Goal: Task Accomplishment & Management: Complete application form

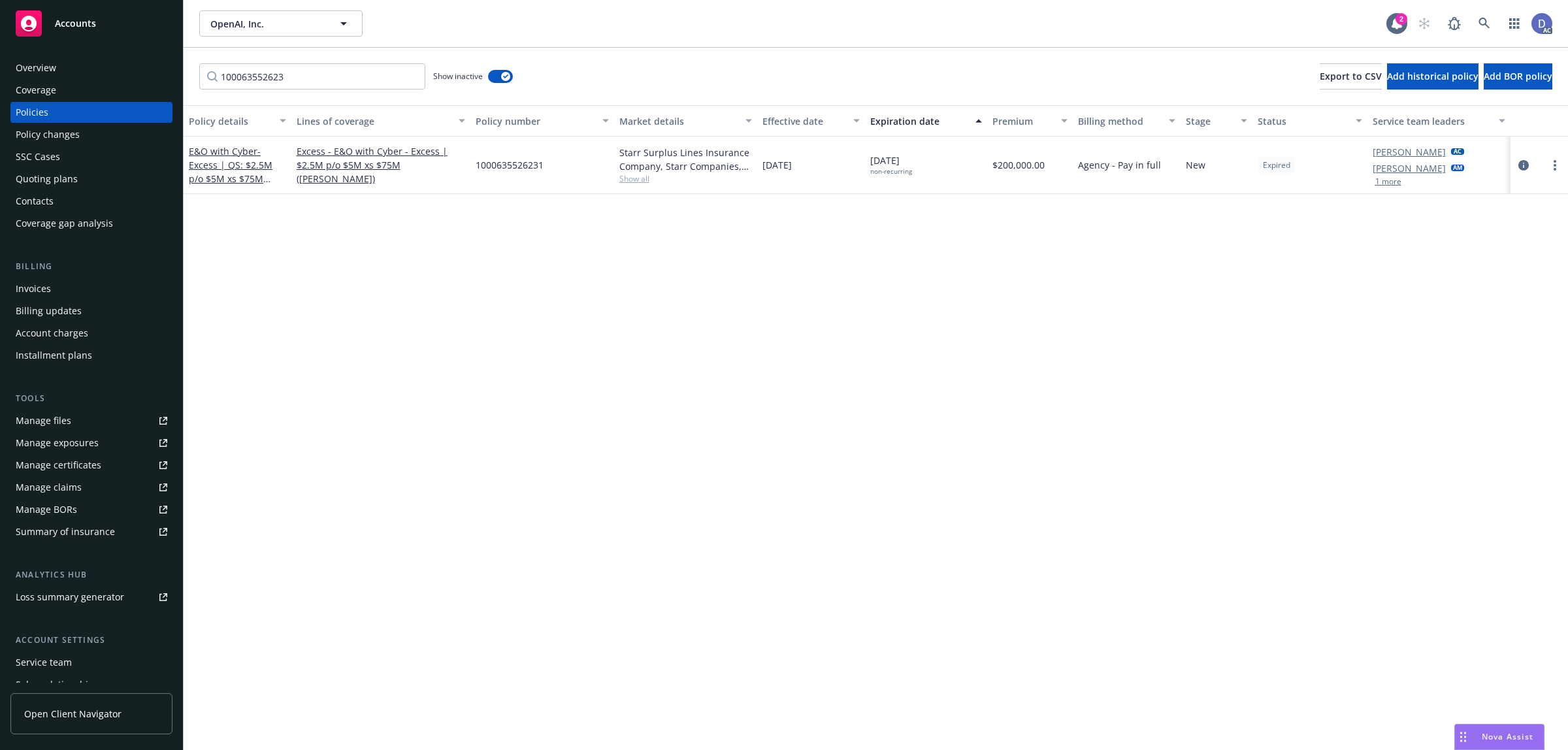
click at [69, 429] on div "Manage files" at bounding box center [44, 420] width 56 height 21
click at [43, 69] on div "Overview" at bounding box center [36, 67] width 40 height 21
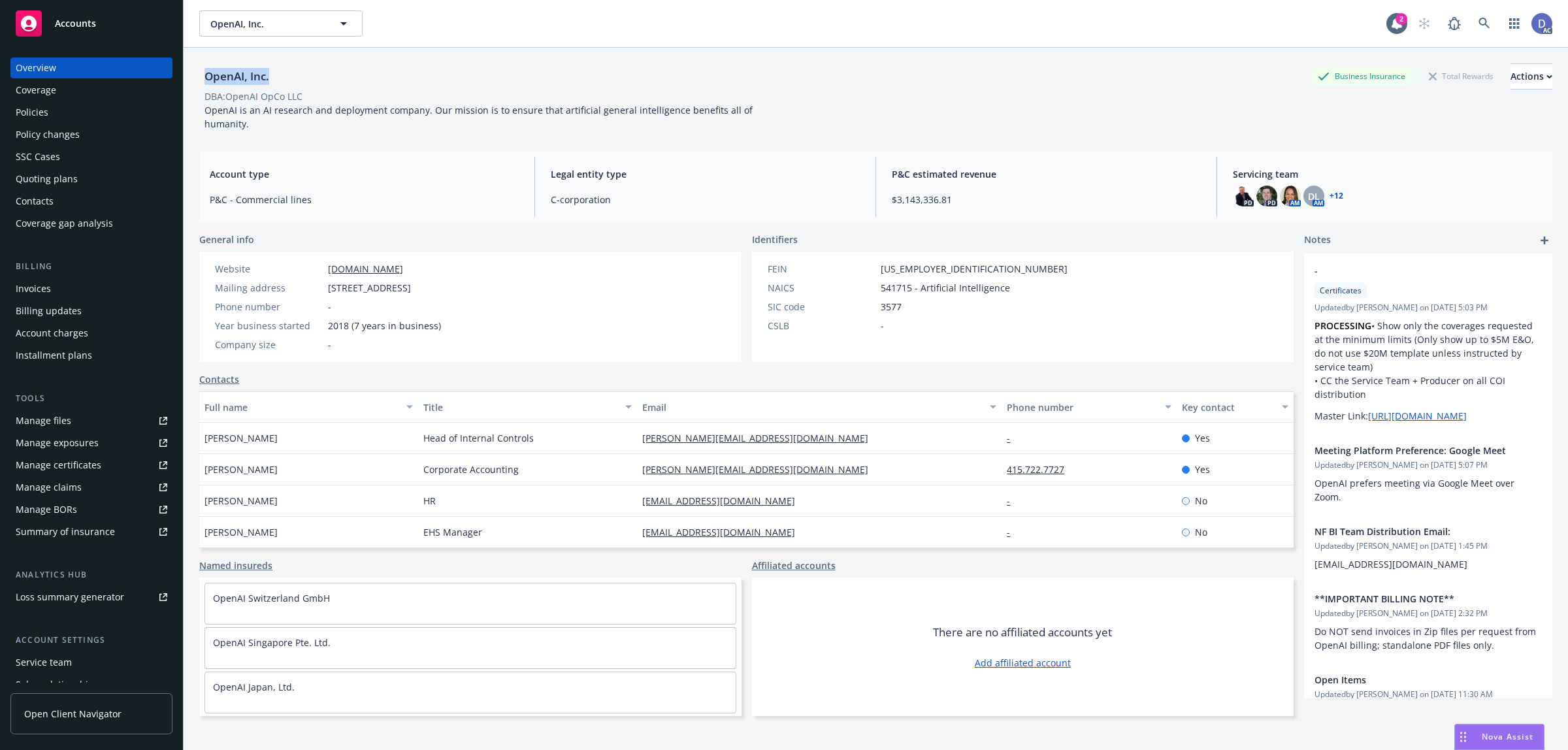
copy div "OpenAI, Inc."
drag, startPoint x: 268, startPoint y: 79, endPoint x: 205, endPoint y: 82, distance: 63.1
click at [205, 82] on div "OpenAI, Inc. Business Insurance Total Rewards Actions" at bounding box center [876, 76] width 1353 height 26
click at [292, 83] on div "OpenAI, Inc. Business Insurance Total Rewards Actions" at bounding box center [876, 76] width 1353 height 26
copy div "OpenAI, Inc."
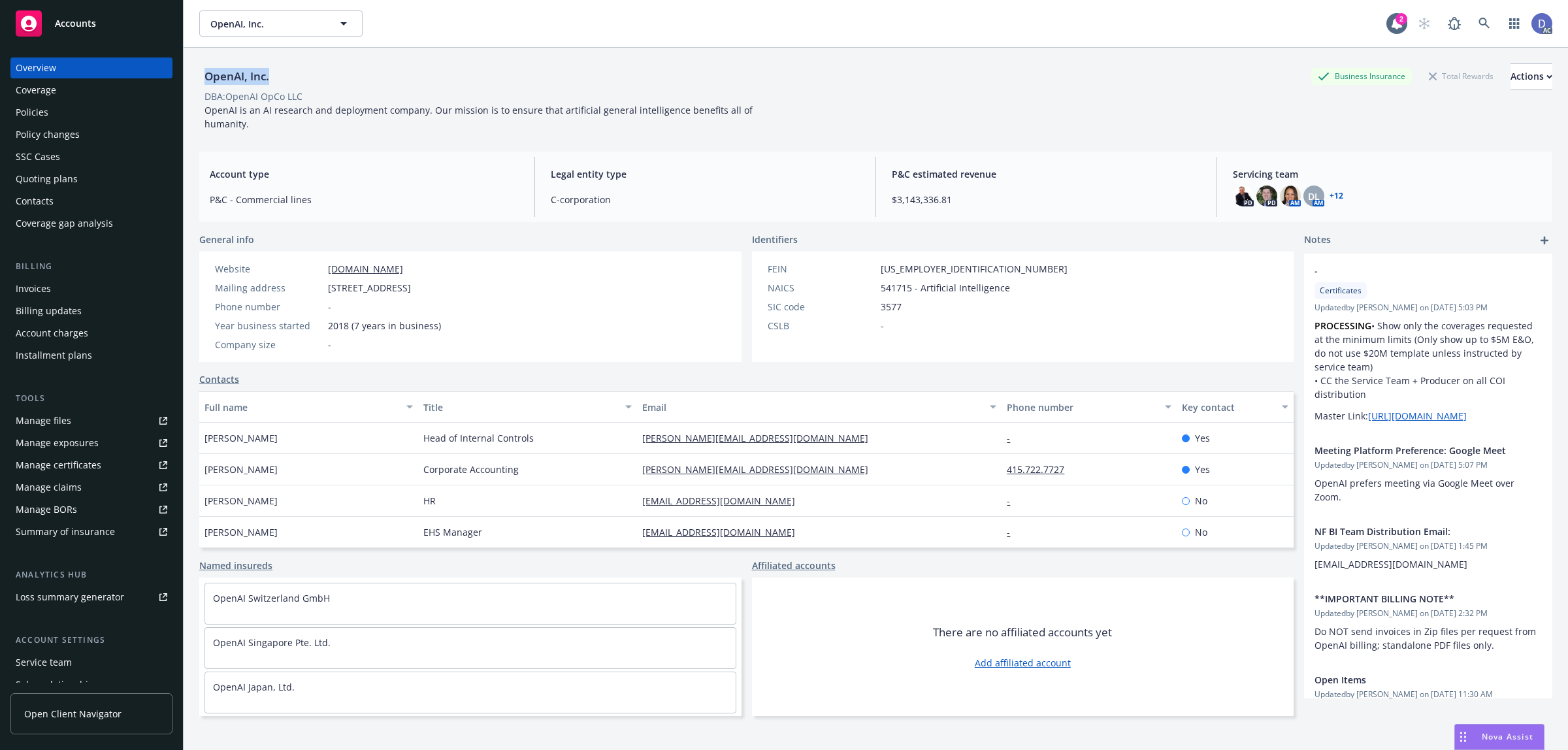
drag, startPoint x: 262, startPoint y: 80, endPoint x: 206, endPoint y: 86, distance: 56.3
click at [206, 86] on div "OpenAI, Inc." at bounding box center [237, 76] width 75 height 26
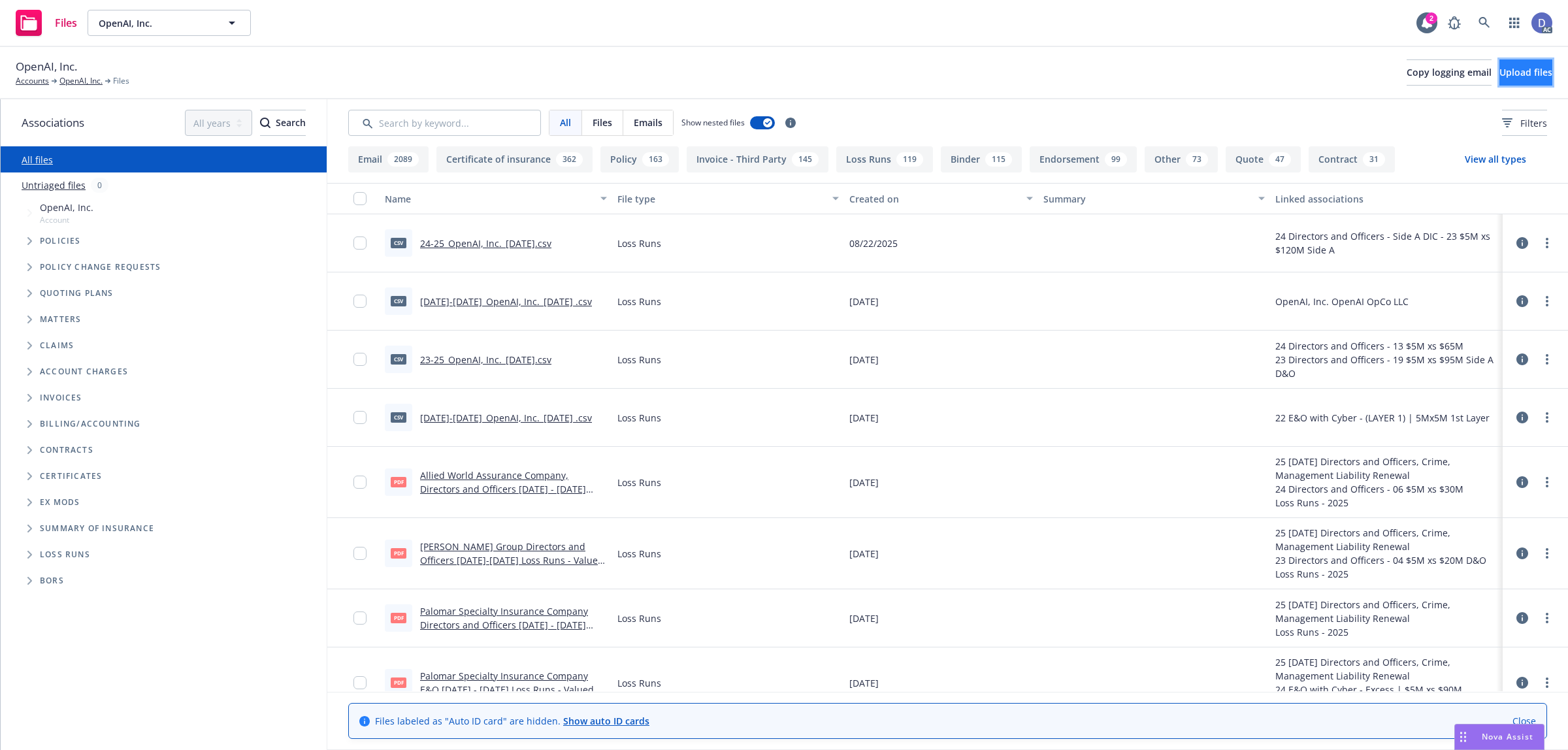
click at [1502, 62] on button "Upload files" at bounding box center [1525, 73] width 53 height 26
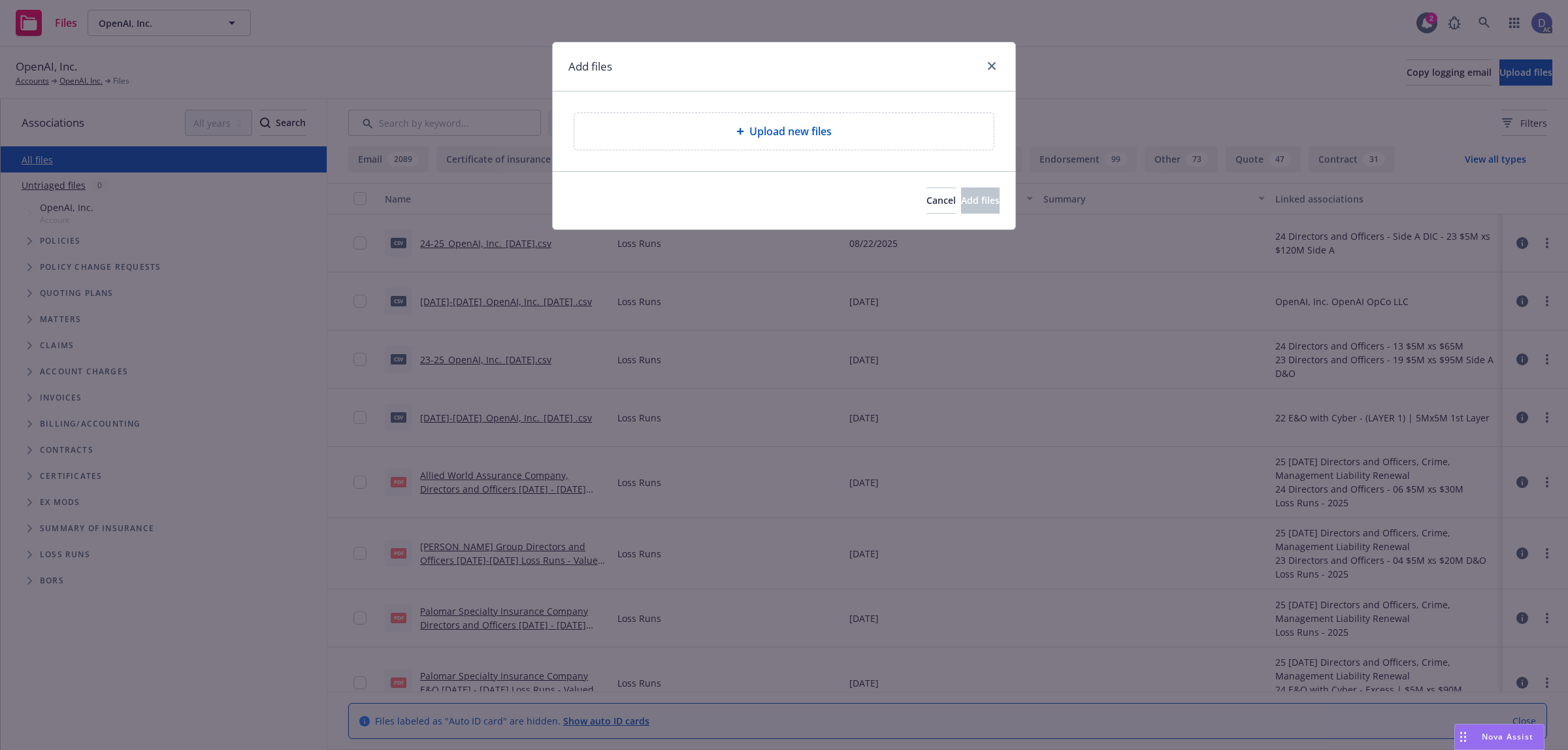
click at [733, 160] on div "Upload new files" at bounding box center [783, 131] width 462 height 79
click at [750, 146] on div "Upload new files" at bounding box center [784, 131] width 420 height 37
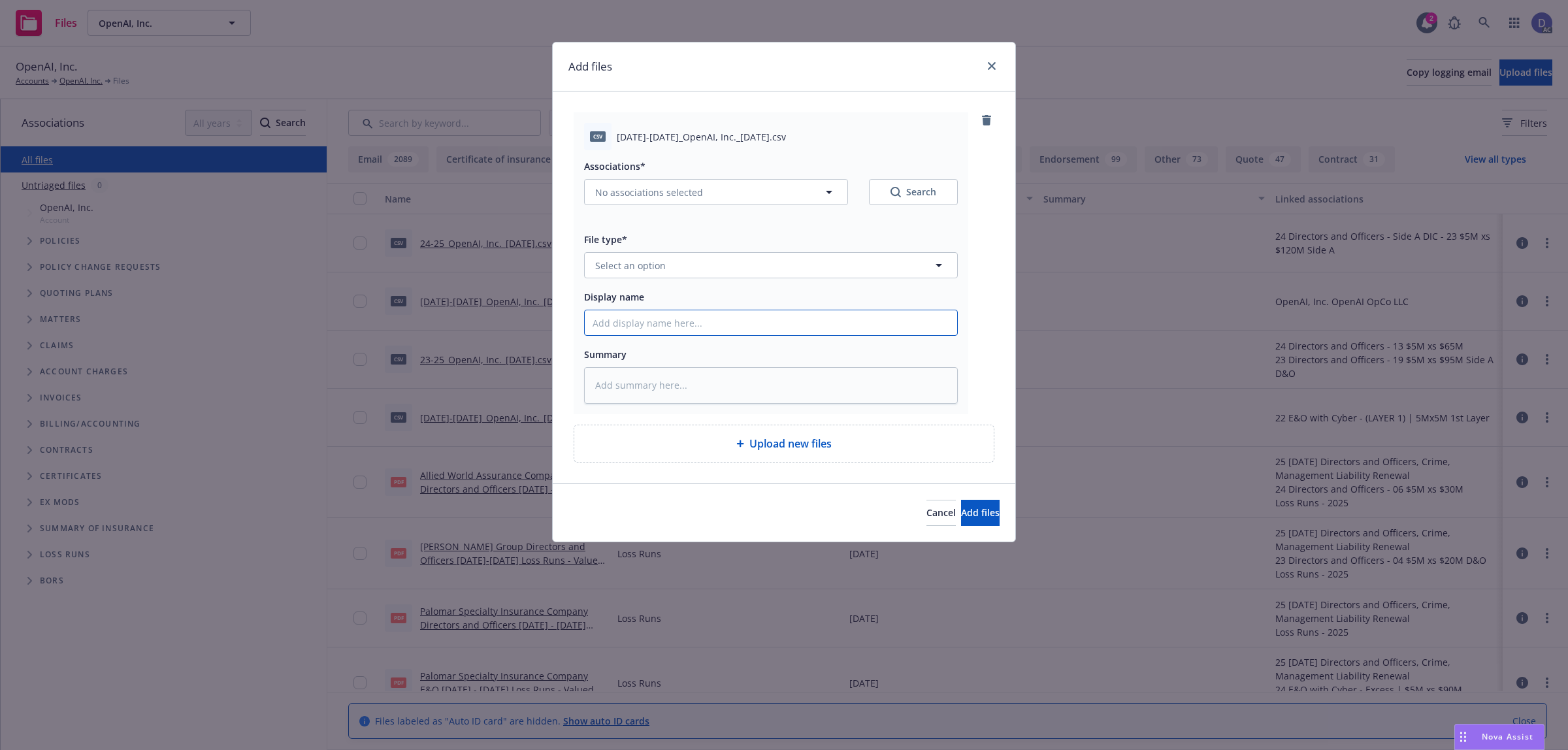
drag, startPoint x: 779, startPoint y: 325, endPoint x: 795, endPoint y: 300, distance: 29.7
click at [779, 325] on input "Display name" at bounding box center [770, 322] width 372 height 24
paste input "2023-2025_OpenAI, Inc._8-5-2025"
type input "2023-2025_OpenAI, Inc._8-5-2025"
type textarea "x"
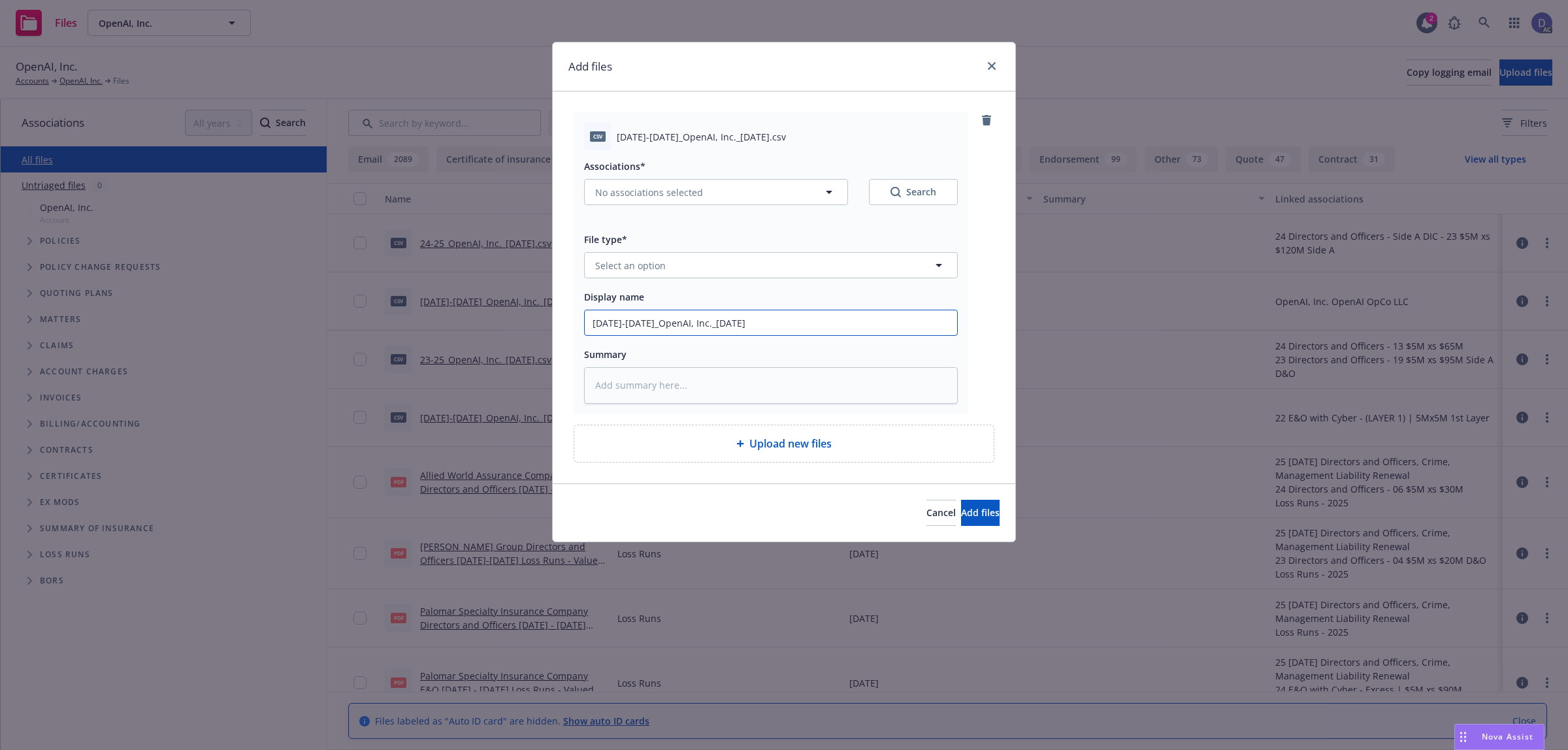
type input "2023-2025_OpenAI, Inc._8-5-2025"
click at [818, 269] on button "Select an option" at bounding box center [770, 265] width 374 height 26
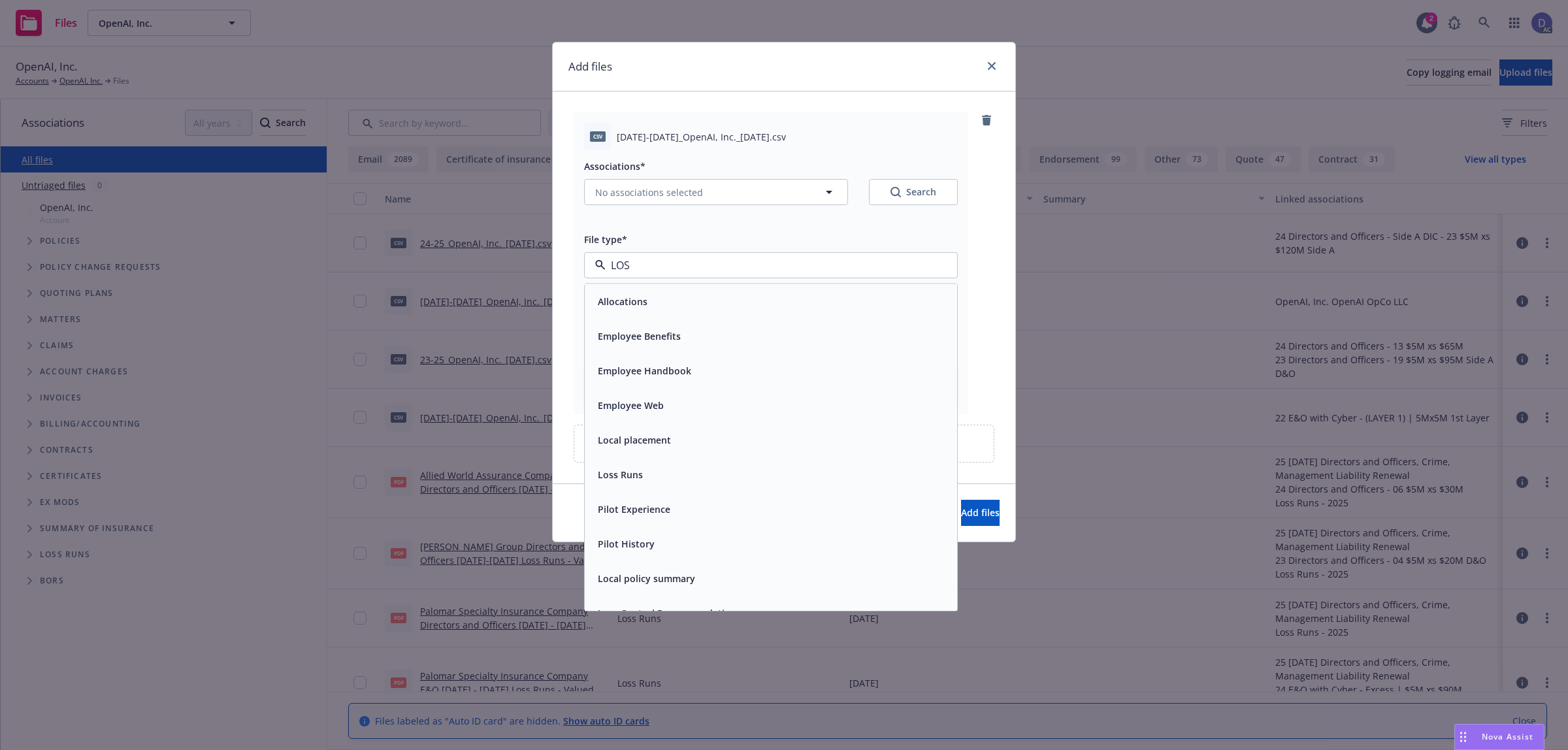
type input "LOSS"
click at [804, 289] on div "Loss Runs" at bounding box center [770, 301] width 372 height 34
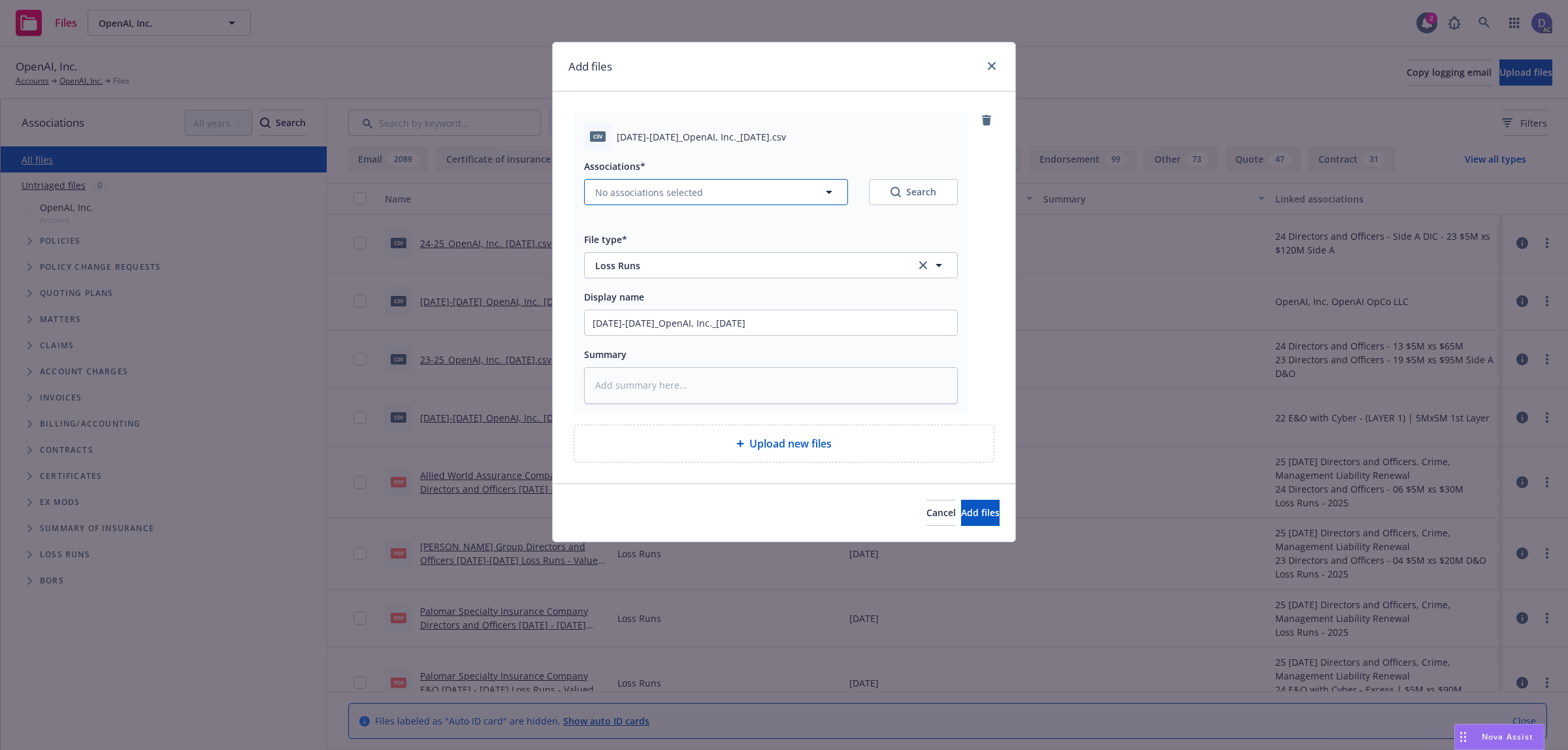
click at [802, 192] on button "No associations selected" at bounding box center [715, 192] width 264 height 26
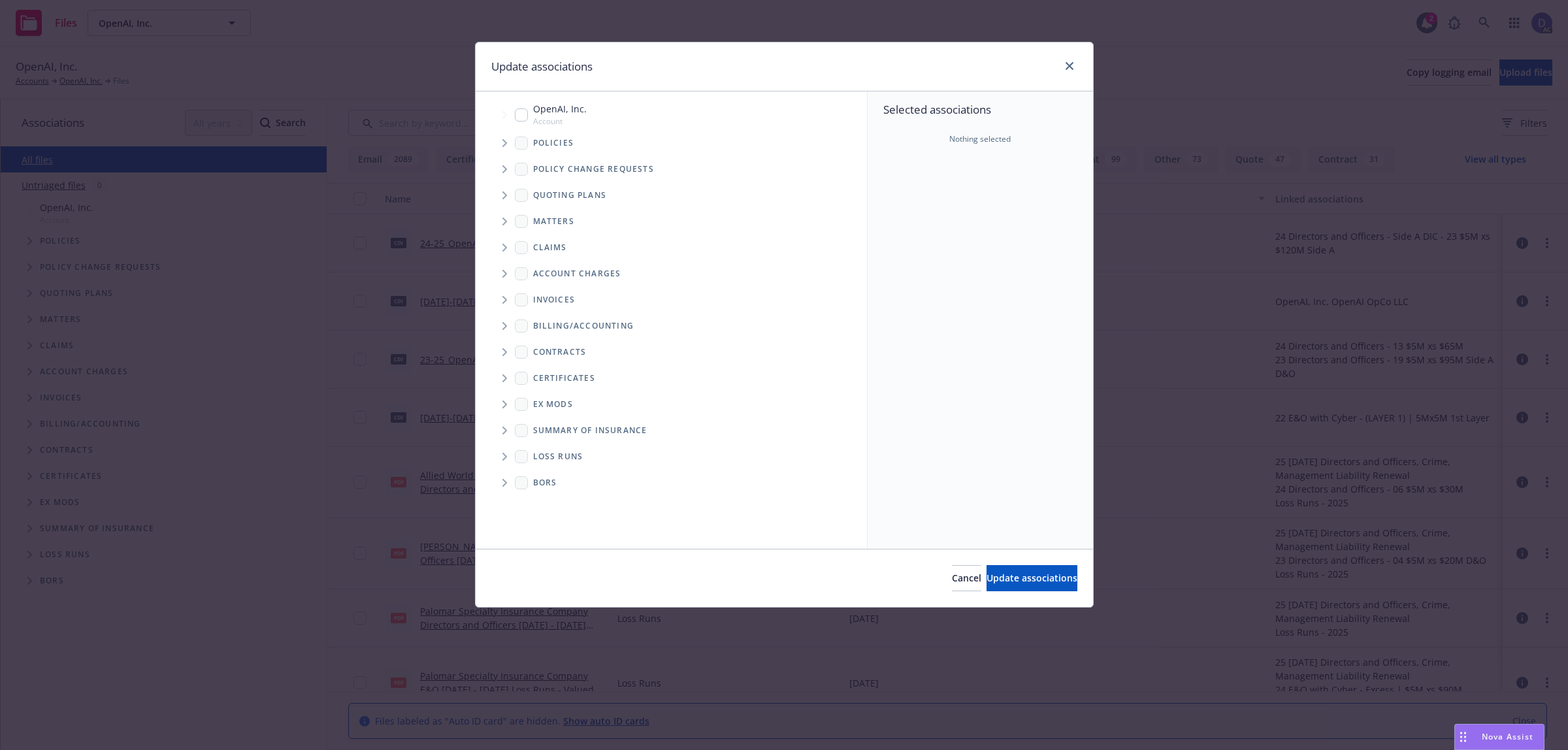
click at [507, 145] on icon "Tree Example" at bounding box center [504, 143] width 5 height 8
drag, startPoint x: 1181, startPoint y: 243, endPoint x: 1153, endPoint y: 244, distance: 28.0
click at [1181, 242] on div "Update associations Accessibility guide for tree Tree Example. Navigate the tre…" at bounding box center [784, 375] width 1568 height 750
click at [971, 222] on div "Selected associations Nothing selected" at bounding box center [980, 320] width 225 height 457
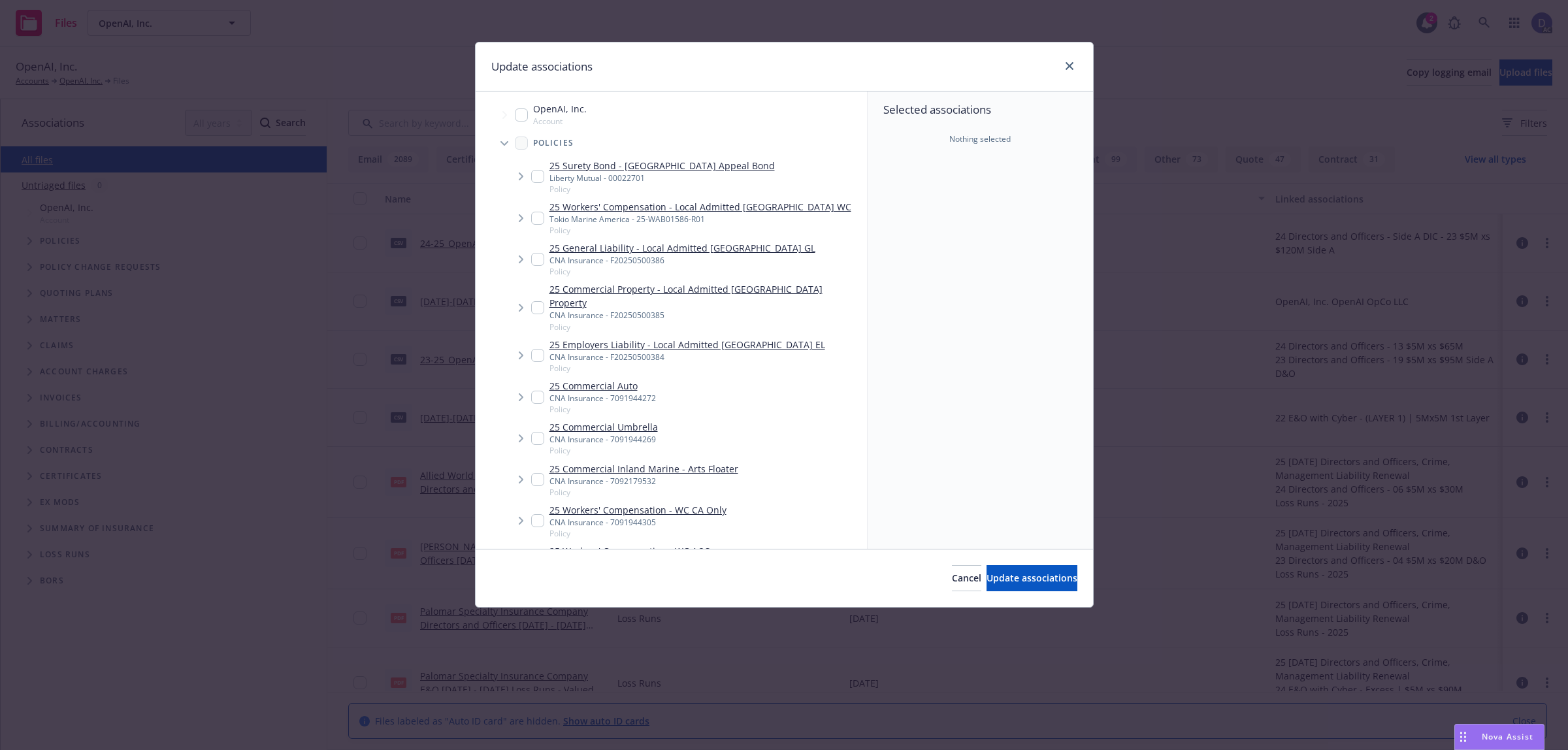
click at [965, 216] on div "Selected associations Nothing selected" at bounding box center [980, 320] width 225 height 457
type textarea "x"
checkbox input "true"
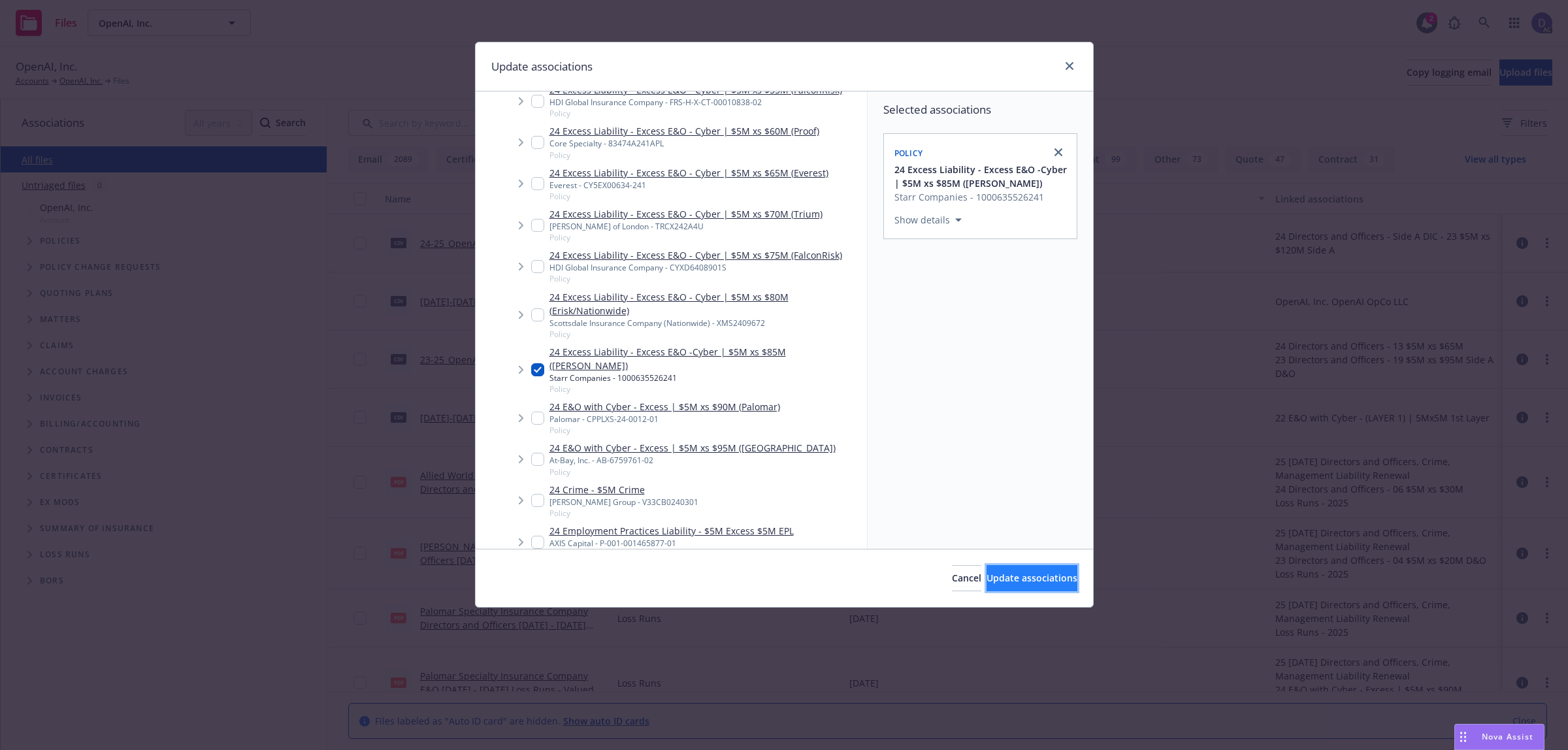
click at [1031, 574] on span "Update associations" at bounding box center [1032, 577] width 91 height 12
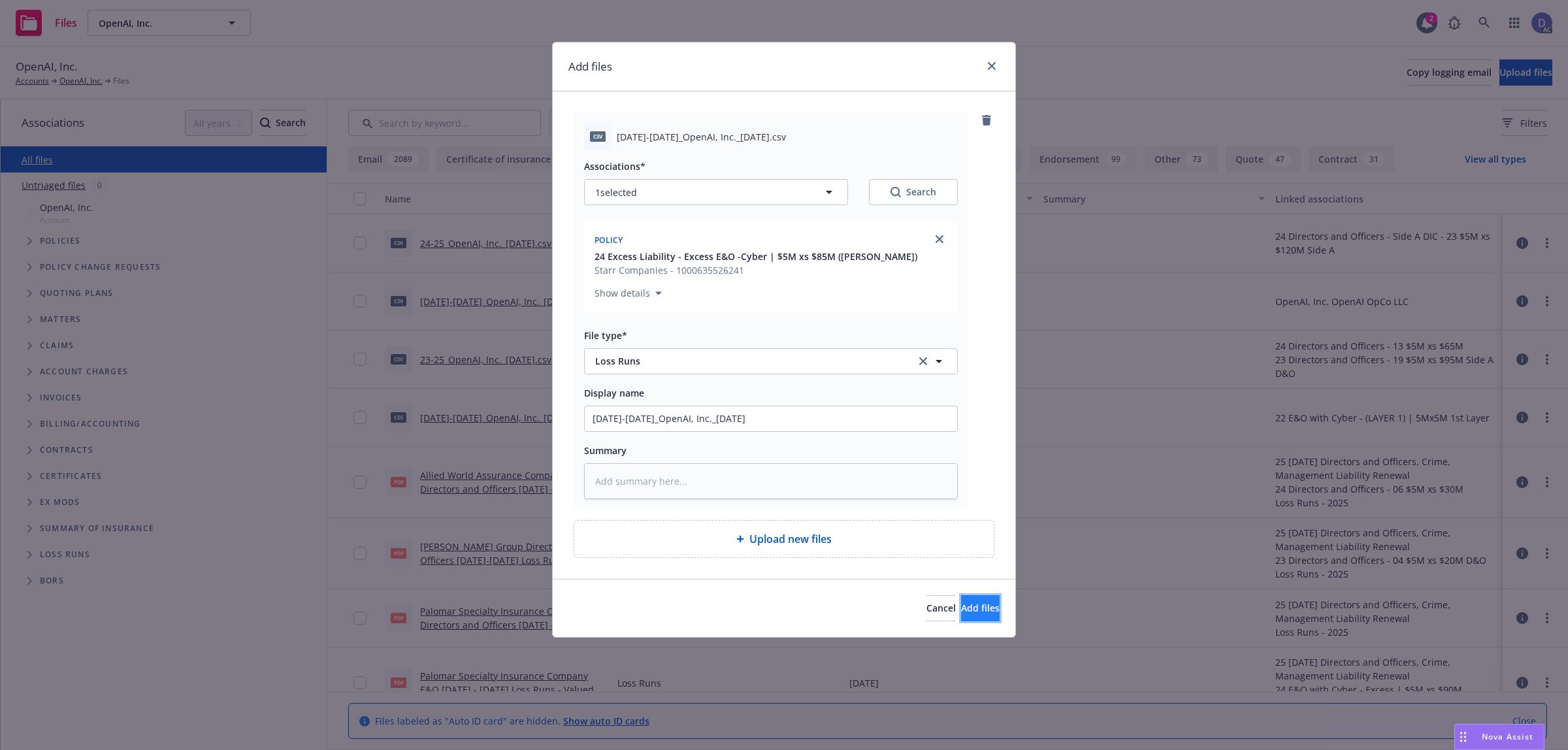
click at [961, 603] on span "Add files" at bounding box center [980, 607] width 38 height 12
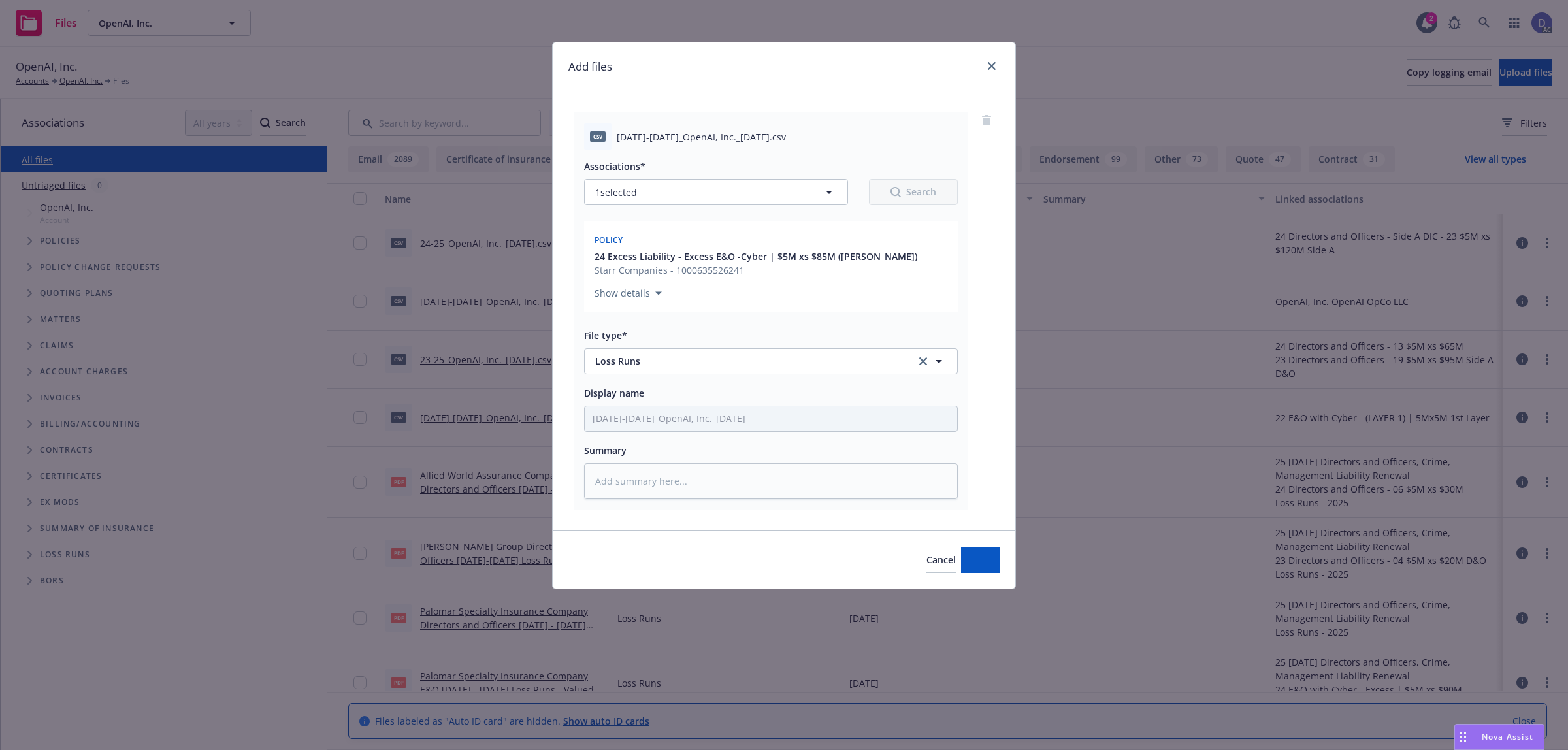
type textarea "x"
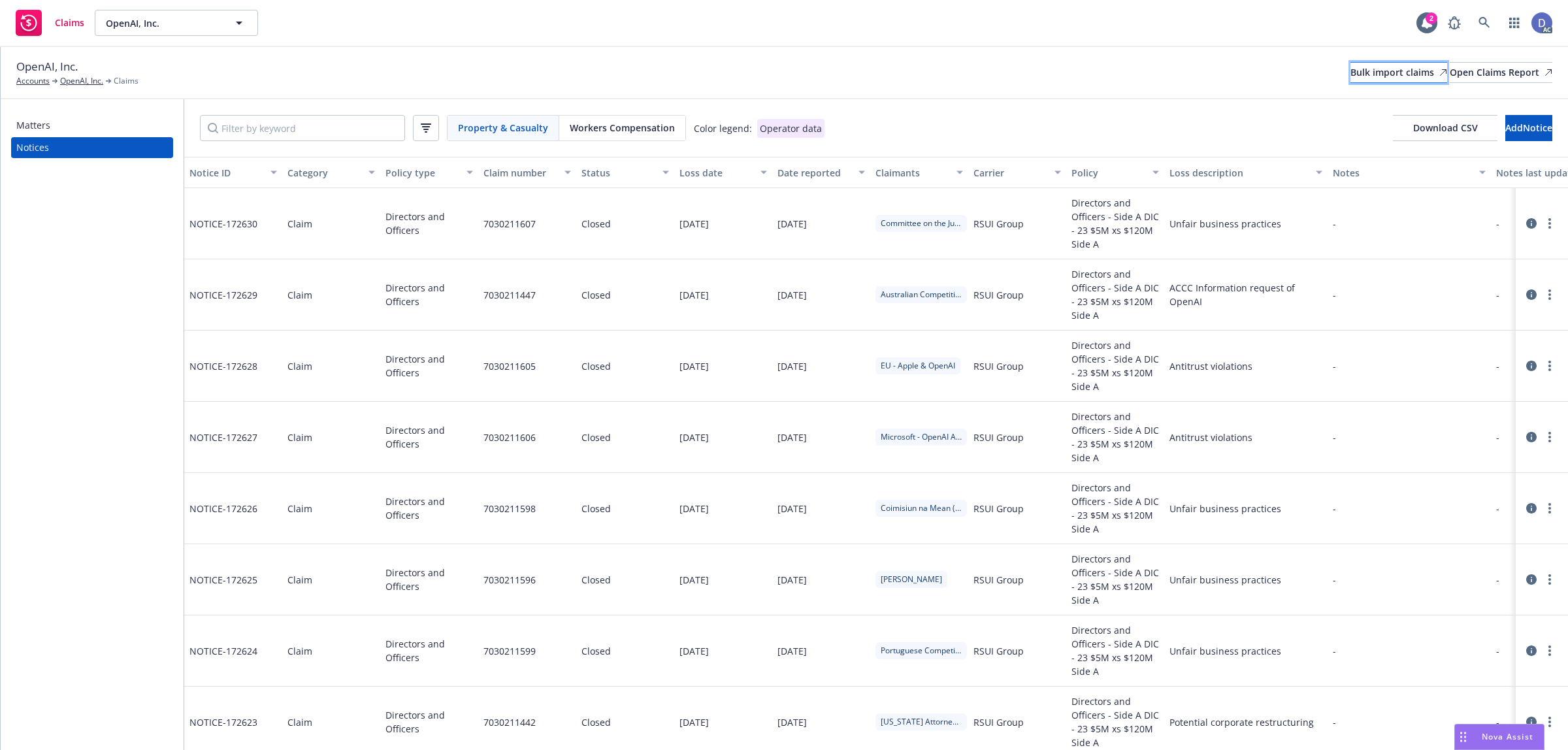
click at [1350, 82] on div "Bulk import claims" at bounding box center [1398, 73] width 97 height 20
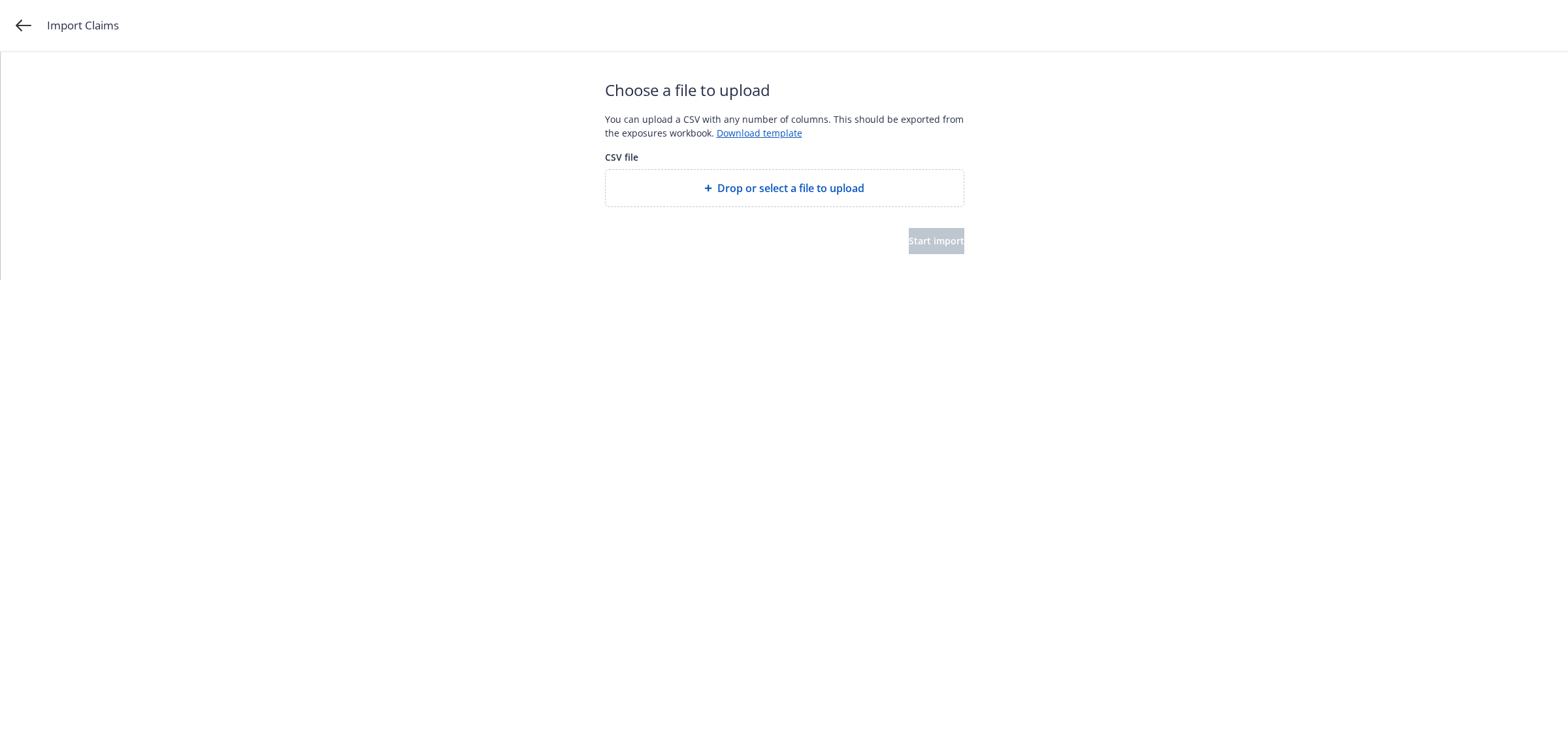
click at [804, 180] on span "Drop or select a file to upload" at bounding box center [791, 188] width 147 height 16
click at [909, 241] on span "Start import" at bounding box center [936, 241] width 56 height 12
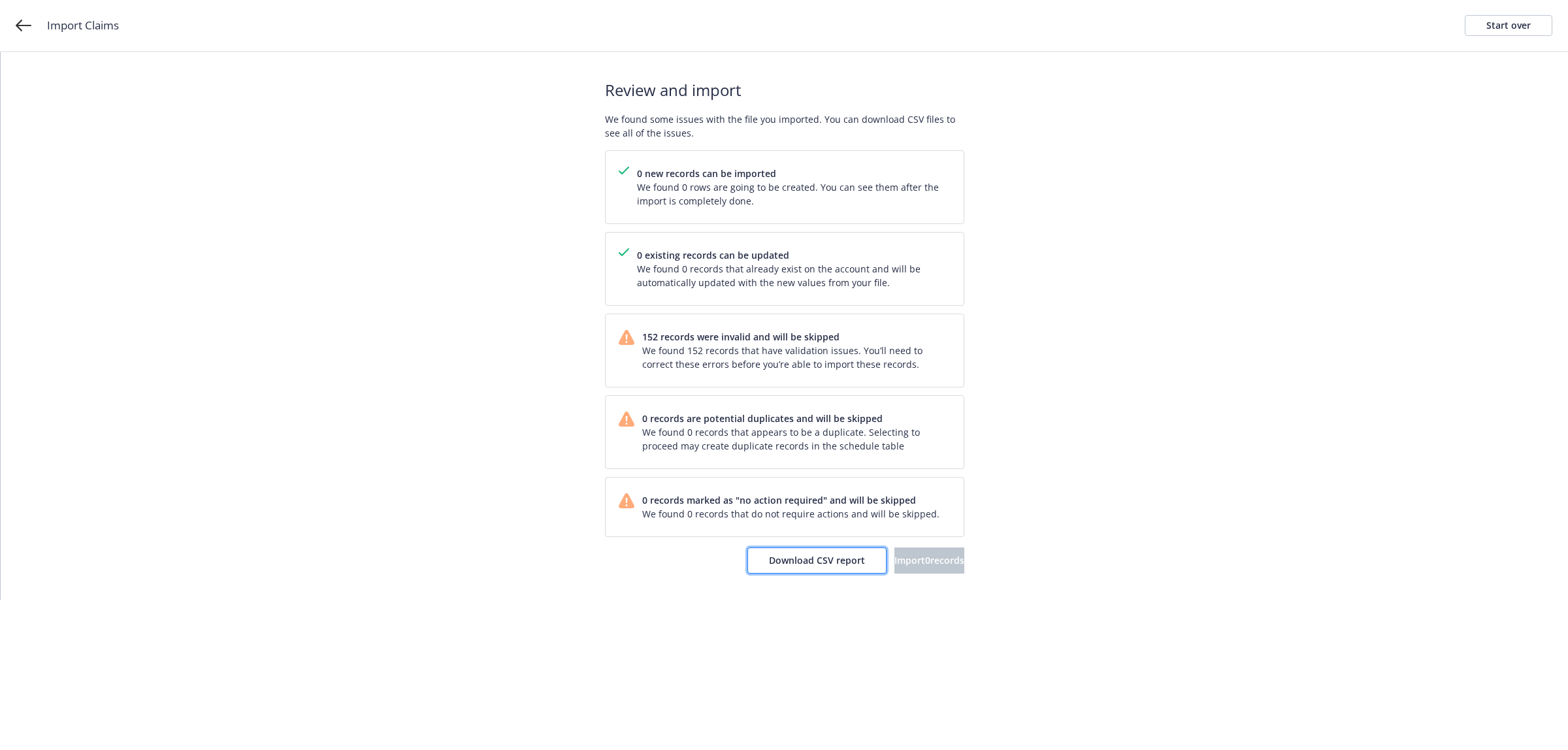
click at [769, 559] on span "Download CSV report" at bounding box center [817, 560] width 96 height 12
click at [1539, 24] on link "Start over" at bounding box center [1508, 25] width 88 height 21
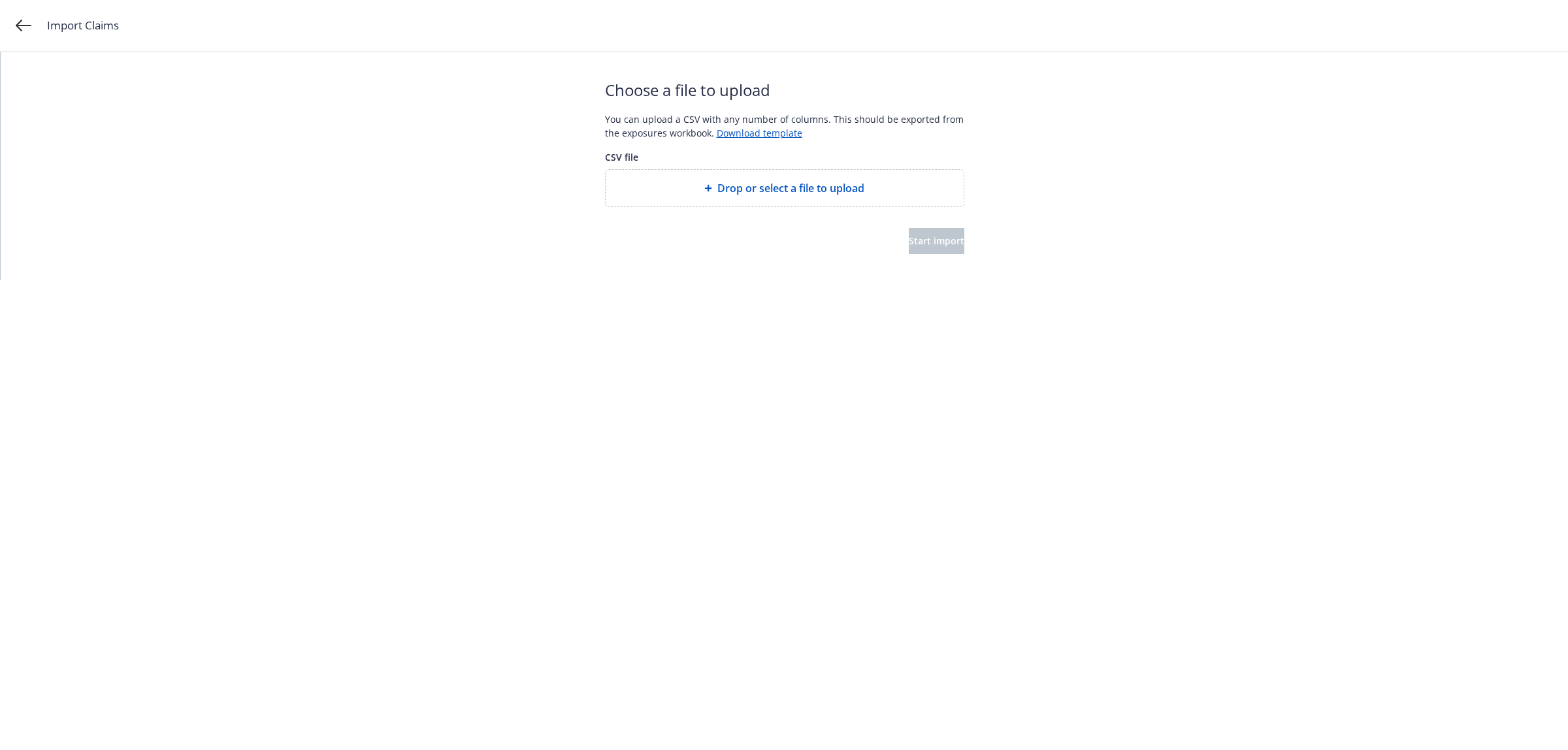
click at [811, 172] on div "Drop or select a file to upload" at bounding box center [785, 188] width 358 height 37
click at [932, 238] on span "Start import" at bounding box center [936, 241] width 56 height 12
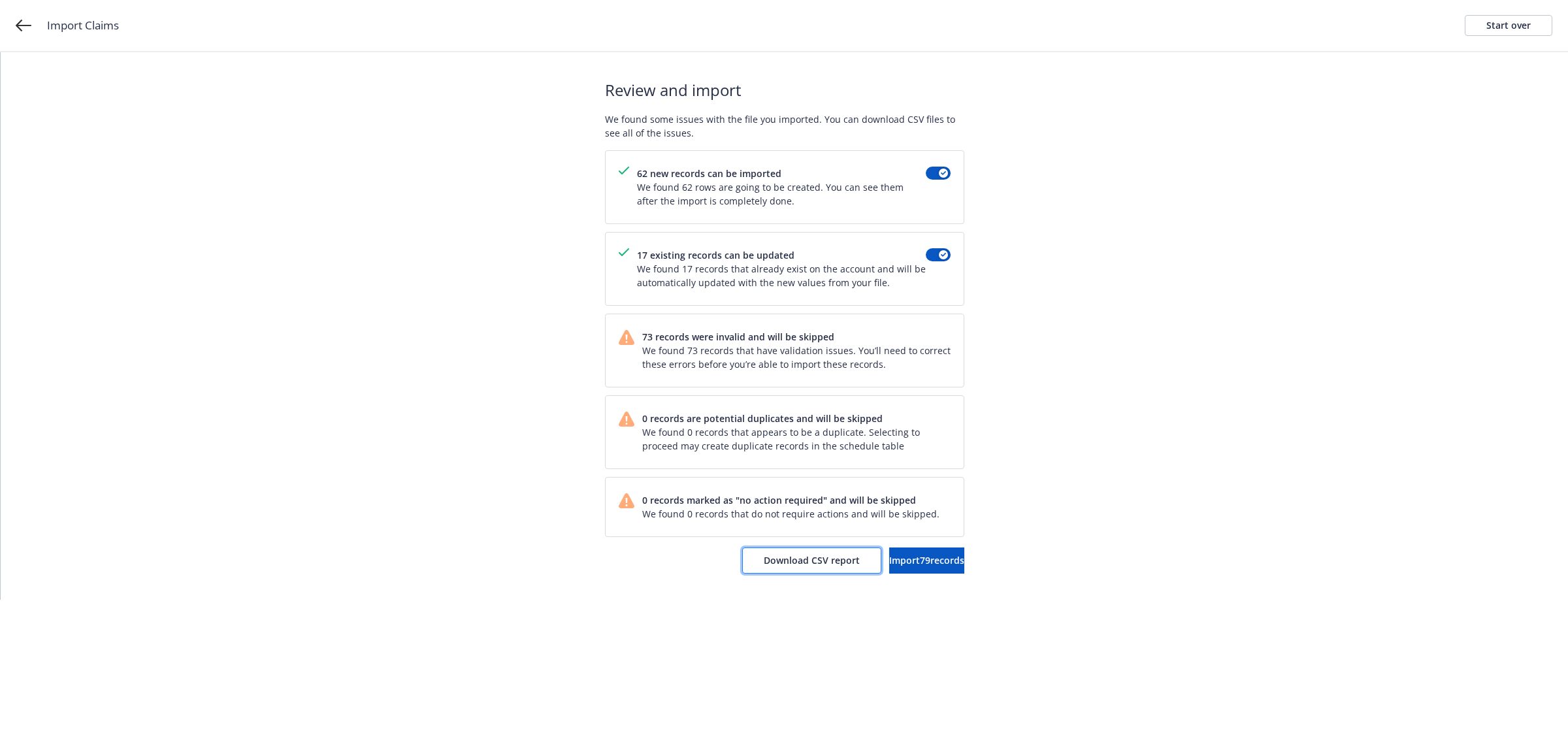
click at [779, 571] on button "Download CSV report" at bounding box center [812, 560] width 139 height 26
click at [1511, 29] on div "Start over" at bounding box center [1508, 26] width 44 height 20
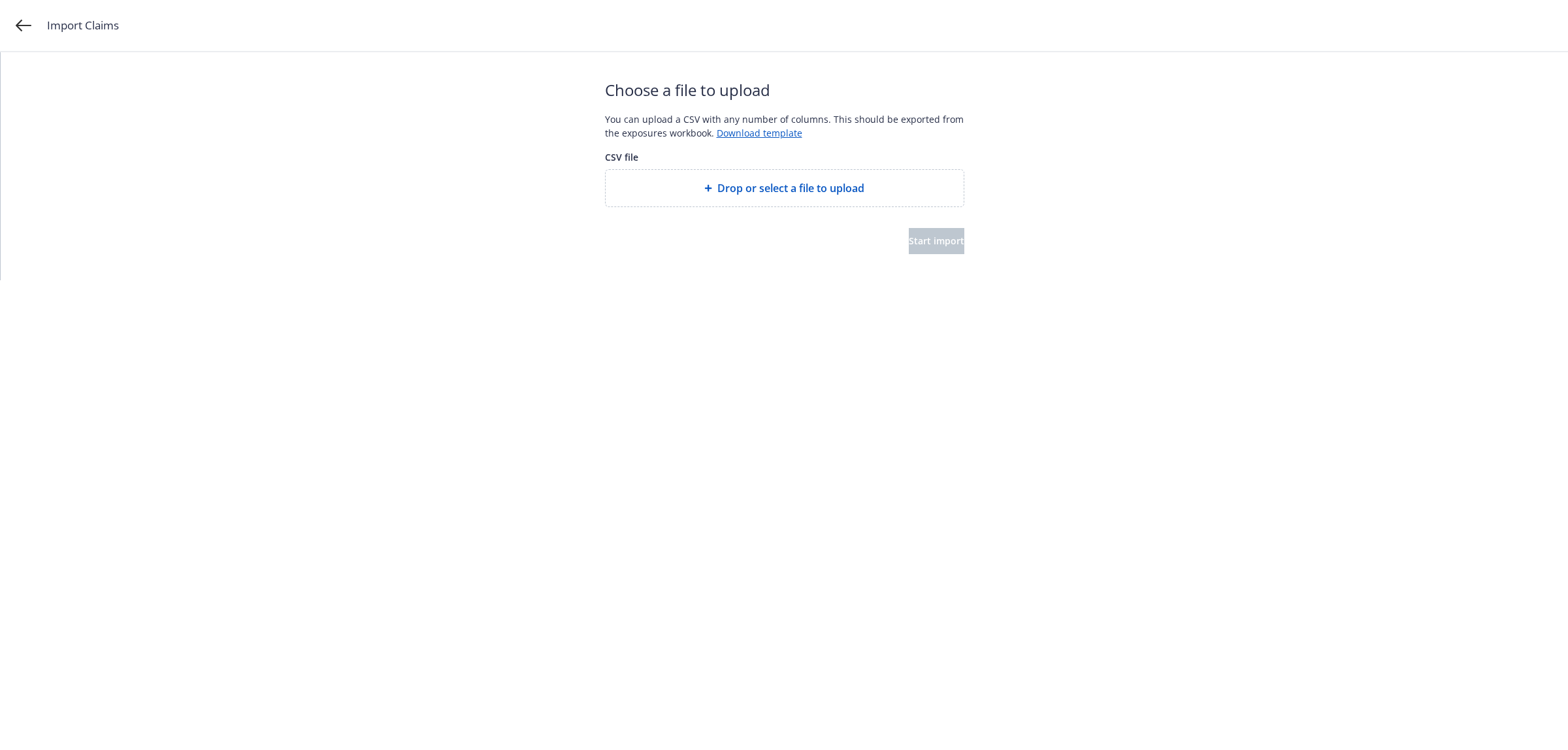
click at [808, 180] on span "Drop or select a file to upload" at bounding box center [791, 188] width 147 height 16
click at [909, 241] on span "Start import" at bounding box center [936, 241] width 56 height 12
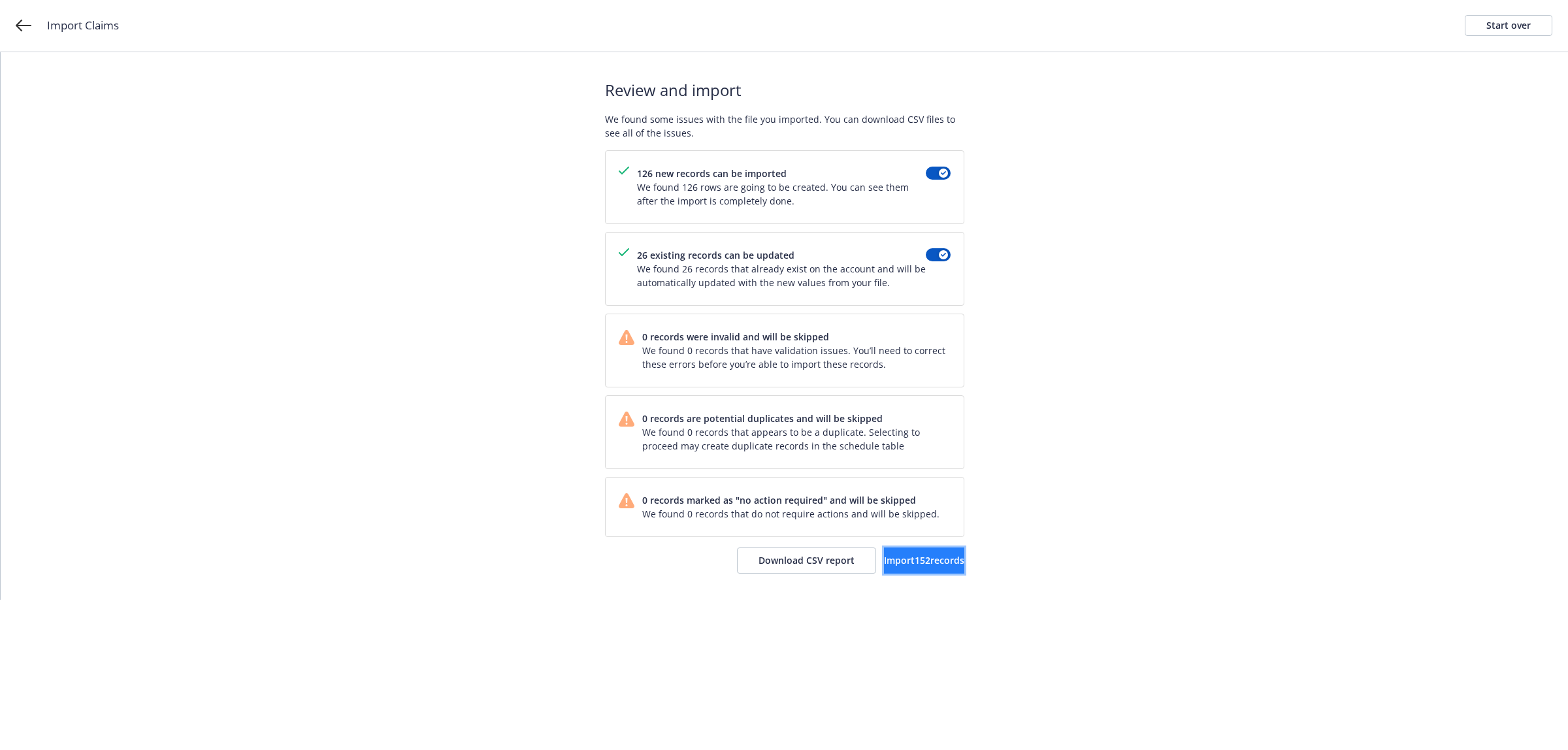
click at [887, 561] on span "Import 152 records" at bounding box center [924, 560] width 80 height 12
click at [870, 566] on link "View accounts" at bounding box center [911, 560] width 107 height 26
